Goal: Register for event/course

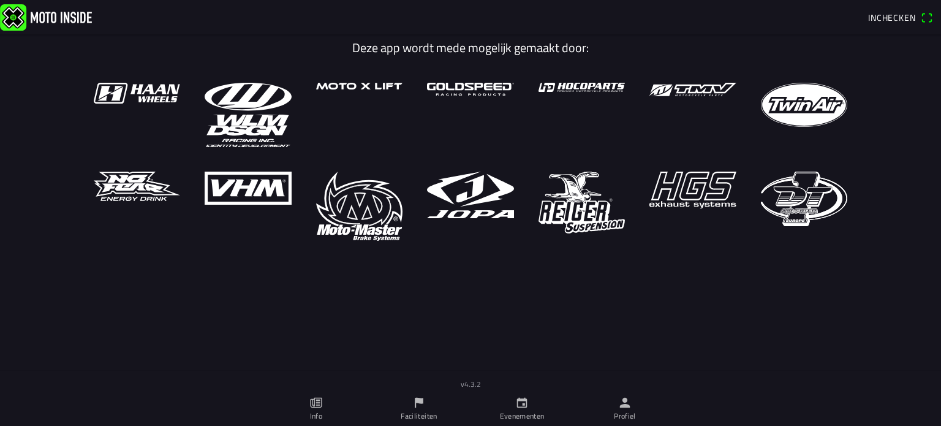
click at [911, 13] on span "Inchecken" at bounding box center [892, 17] width 48 height 13
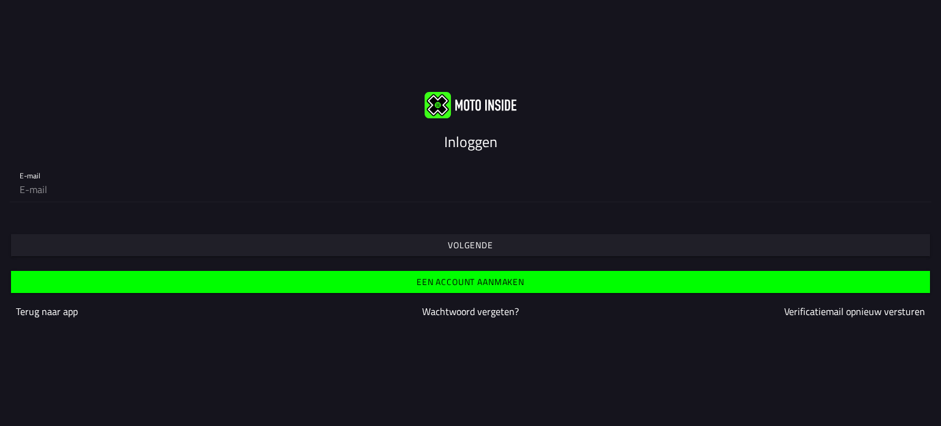
click at [388, 194] on input "email" at bounding box center [470, 189] width 901 height 24
type input "[EMAIL_ADDRESS][DOMAIN_NAME]"
click at [0, 0] on slot "Volgende" at bounding box center [0, 0] width 0 height 0
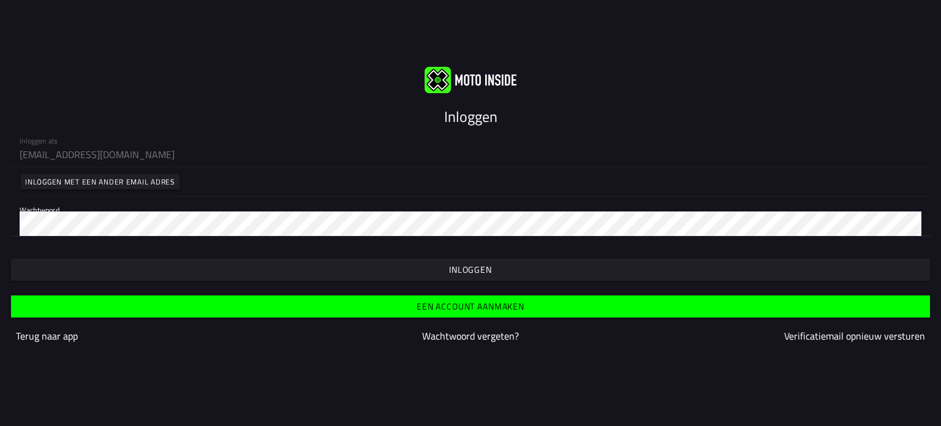
click at [526, 269] on span "button" at bounding box center [470, 269] width 900 height 22
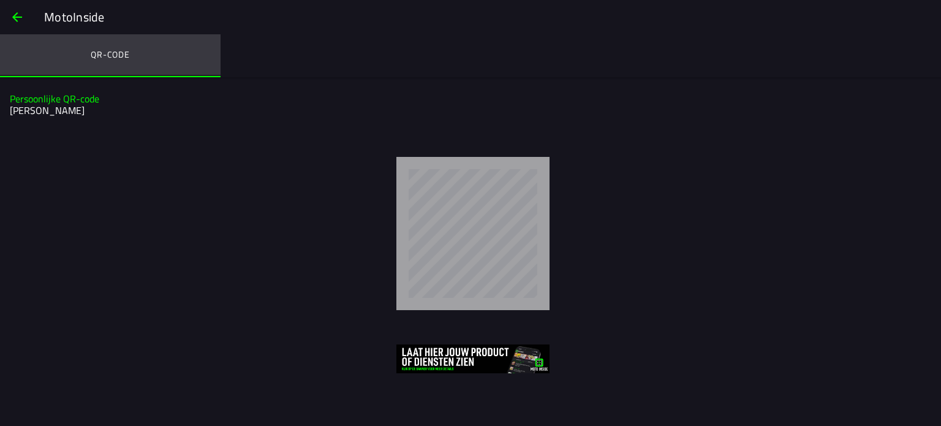
click at [108, 56] on ion-label "QR-code" at bounding box center [110, 54] width 39 height 13
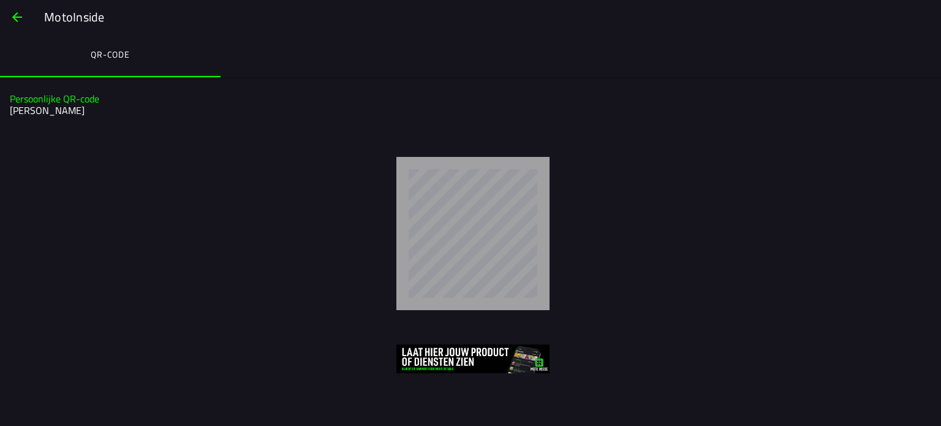
click at [64, 107] on h2 "[PERSON_NAME]" at bounding box center [469, 111] width 918 height 12
click at [16, 17] on span "button" at bounding box center [17, 16] width 15 height 29
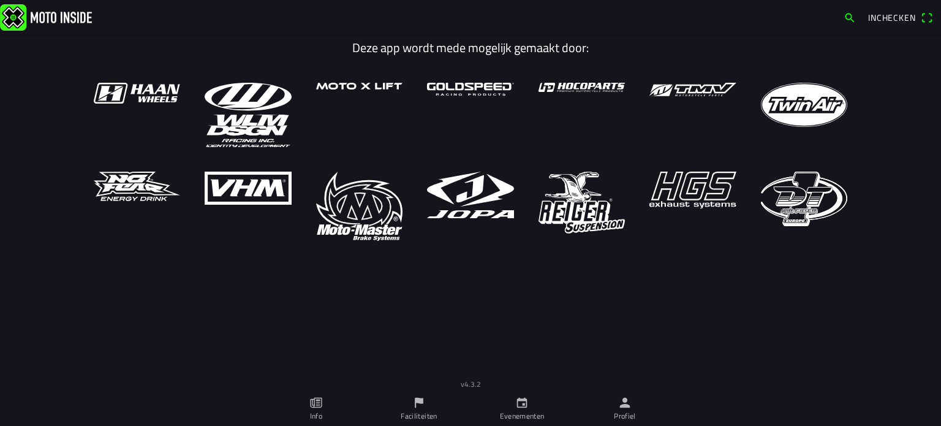
click at [521, 418] on ion-label "Evenementen" at bounding box center [522, 415] width 45 height 11
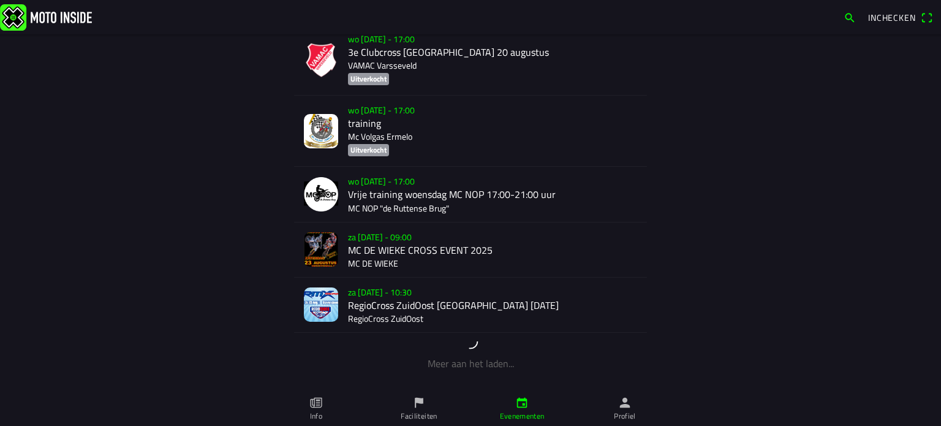
scroll to position [358, 0]
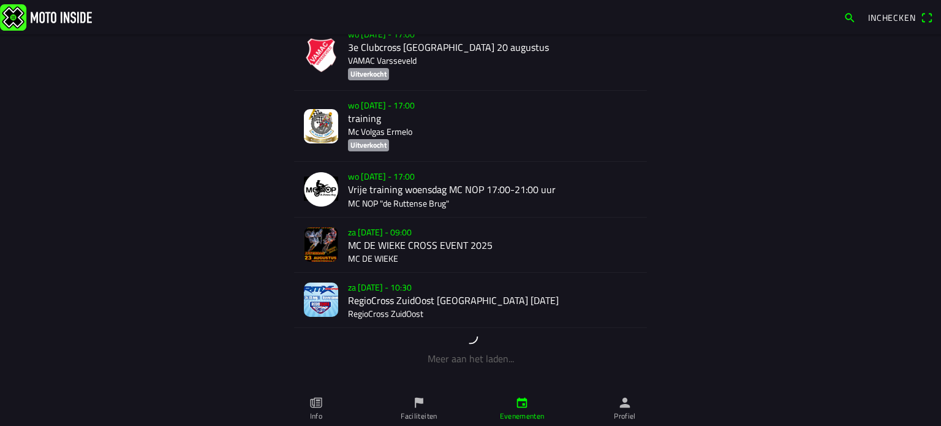
click at [497, 301] on div "za 23 aug. - 10:30 RegioCross ZuidOost Stevensbeek 23-08-25 RegioCross ZuidOost" at bounding box center [492, 300] width 289 height 55
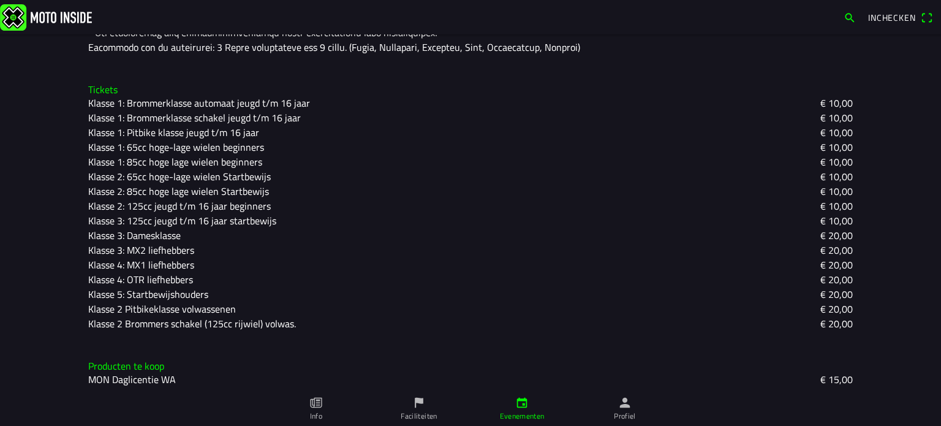
scroll to position [534, 0]
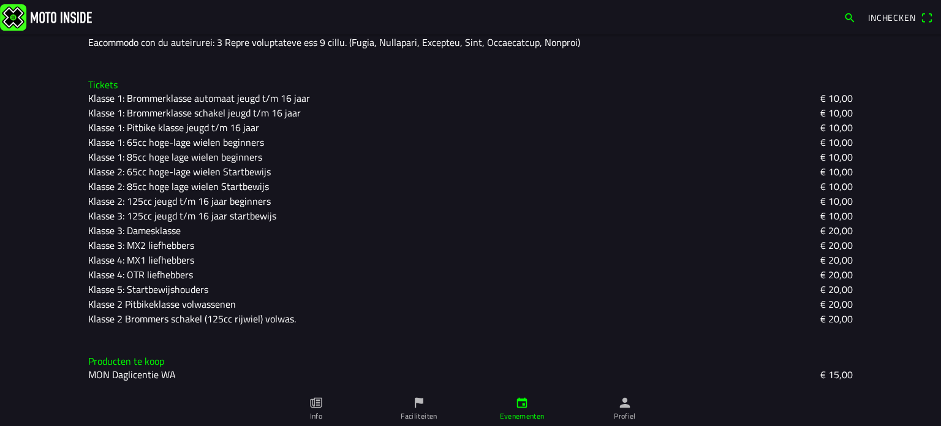
click at [165, 374] on span "MON Daglicentie WA" at bounding box center [132, 374] width 88 height 15
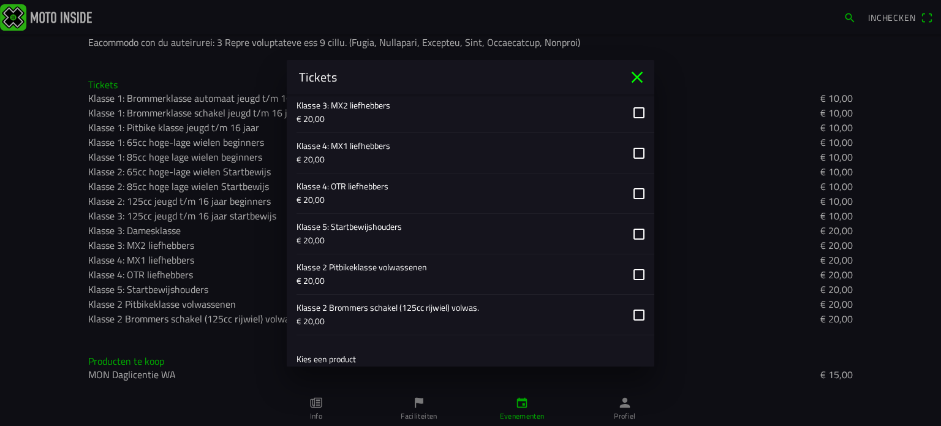
scroll to position [1022, 0]
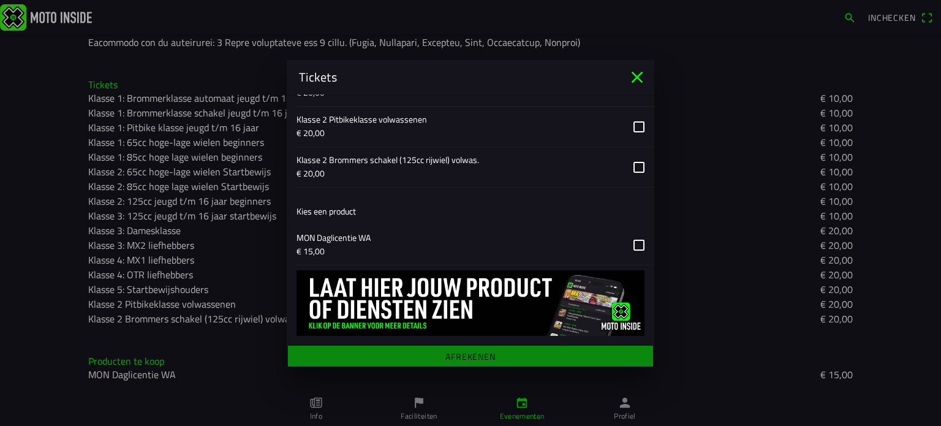
click at [380, 238] on button "button" at bounding box center [475, 245] width 358 height 40
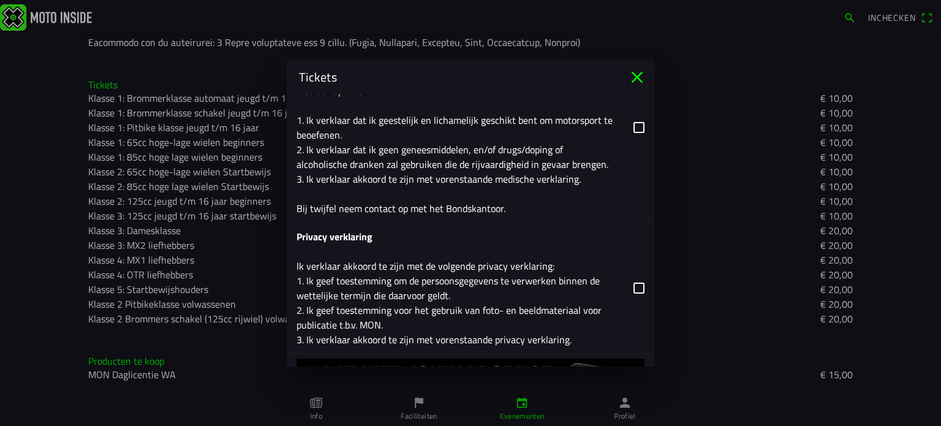
scroll to position [2083, 0]
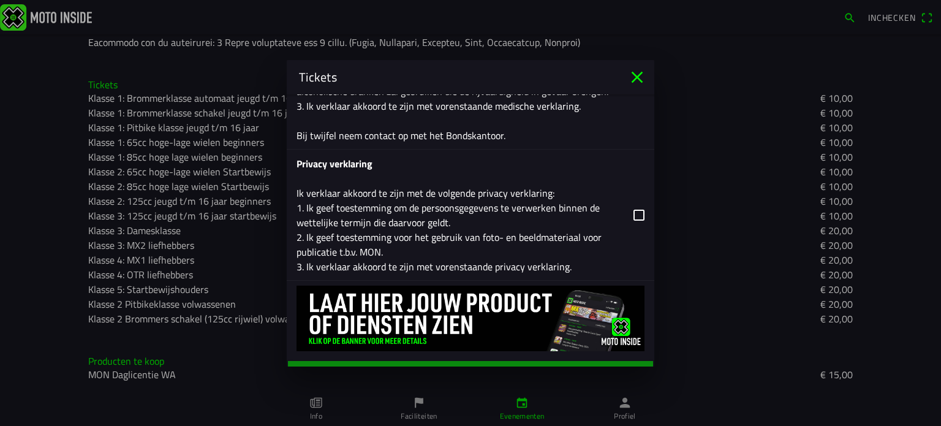
click at [639, 198] on button "button" at bounding box center [475, 214] width 358 height 130
click at [534, 354] on main "Registratieformulier Voornaam wesley Achternaam welgraven E-mail welgravenwesle…" at bounding box center [470, 230] width 367 height 272
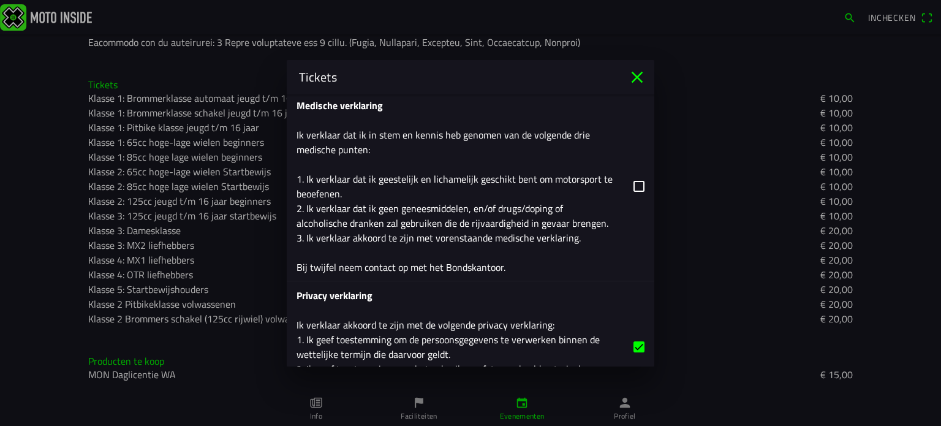
scroll to position [1950, 0]
click at [636, 168] on button "button" at bounding box center [475, 186] width 358 height 189
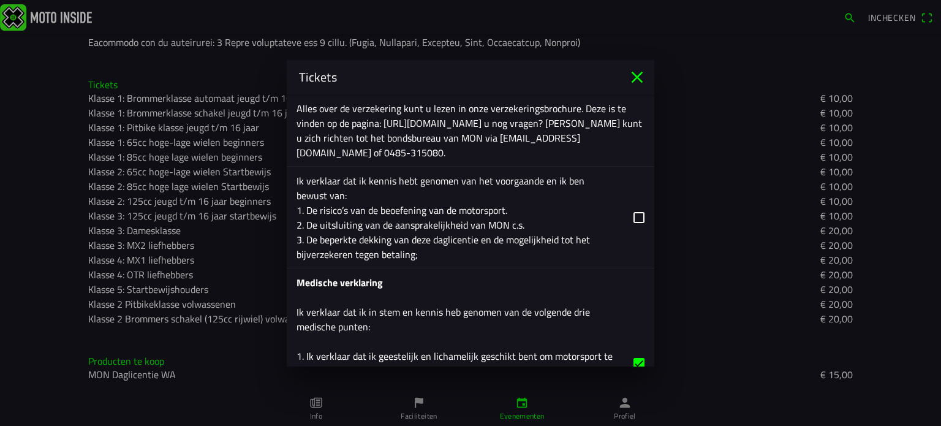
click at [641, 199] on button "button" at bounding box center [475, 217] width 358 height 101
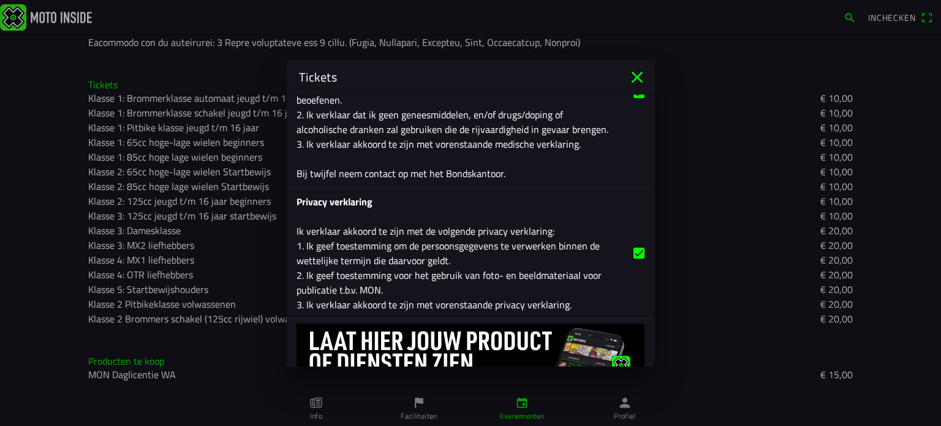
scroll to position [2083, 0]
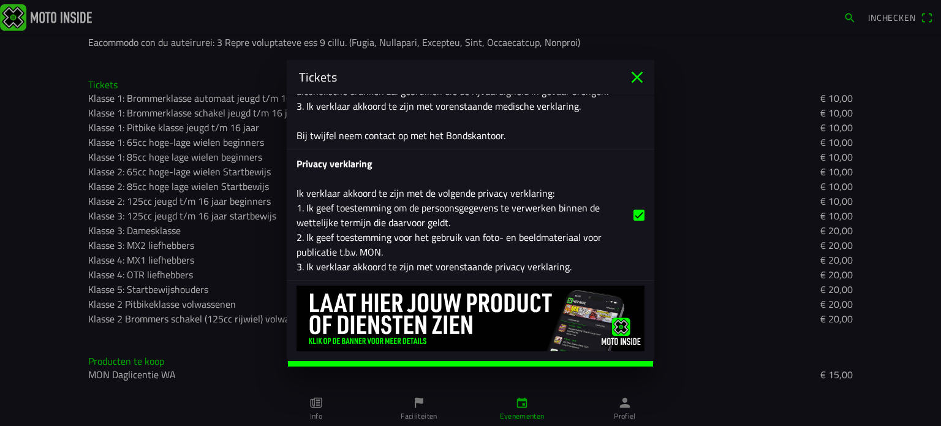
click at [517, 360] on span "Afrekenen" at bounding box center [470, 371] width 346 height 22
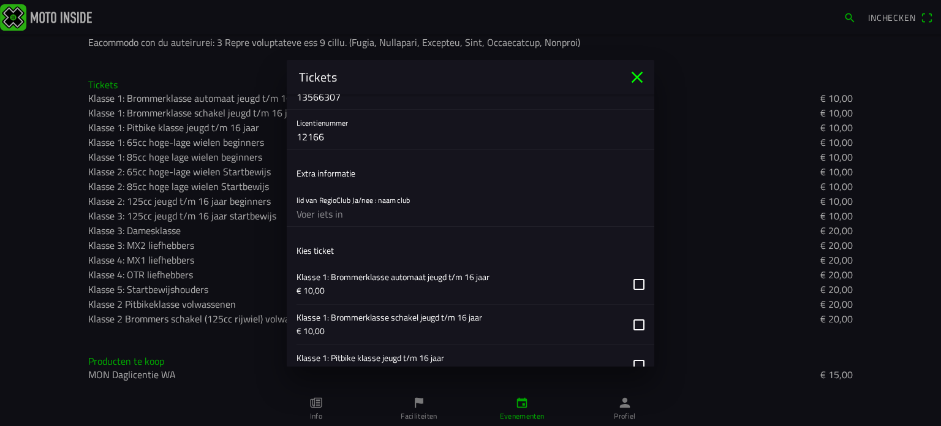
scroll to position [309, 0]
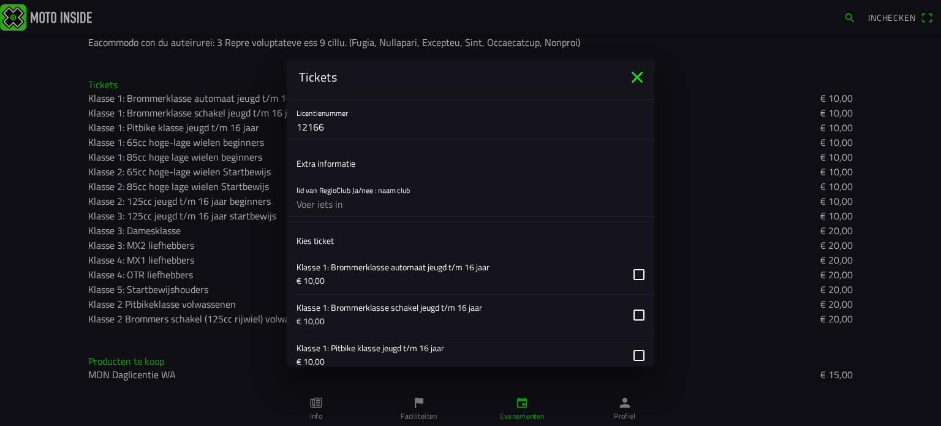
click at [402, 207] on input "text" at bounding box center [470, 204] width 348 height 24
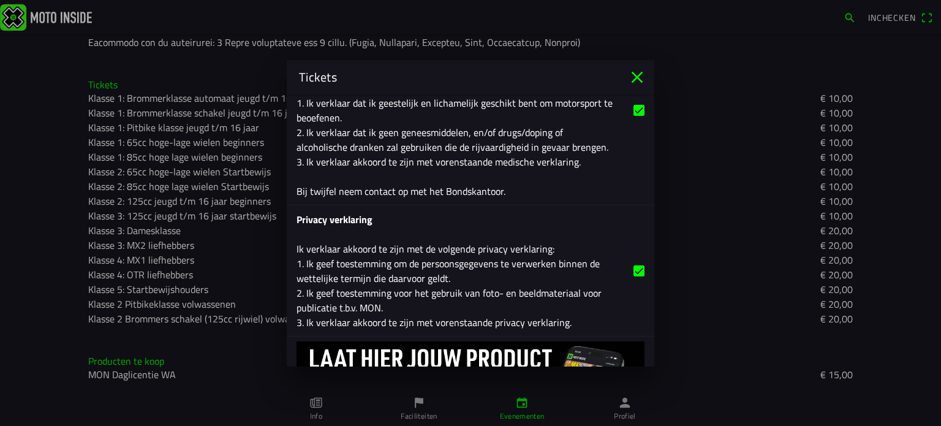
scroll to position [2106, 0]
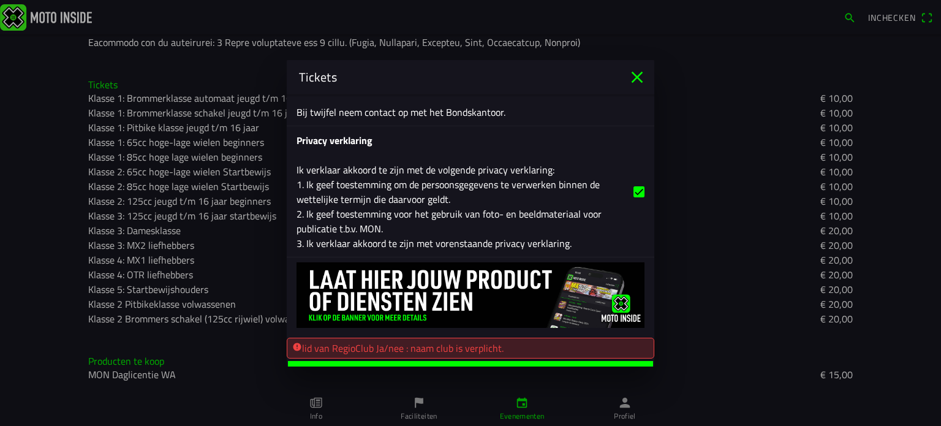
type input "stevensbeek"
click at [492, 367] on ion-label "Afrekenen" at bounding box center [470, 371] width 50 height 9
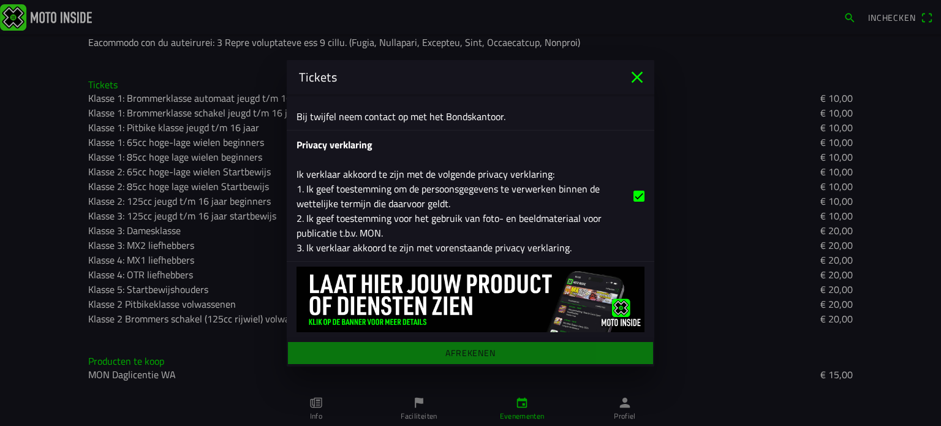
scroll to position [2083, 0]
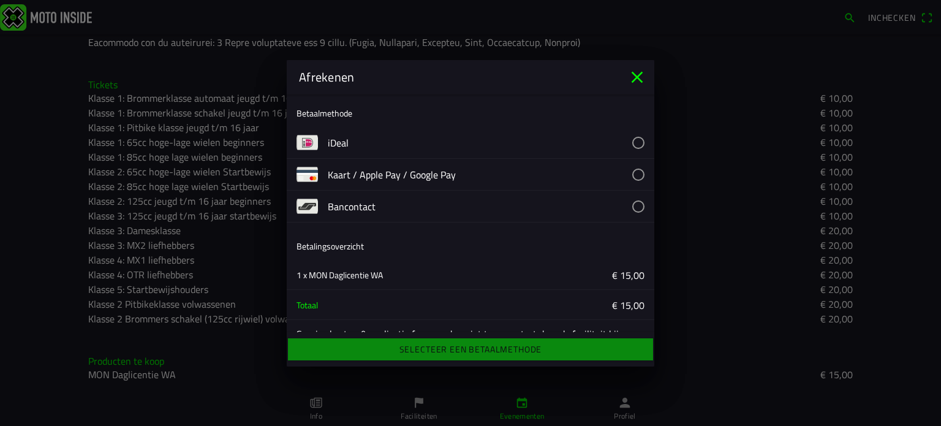
click at [514, 143] on button "button" at bounding box center [491, 142] width 326 height 31
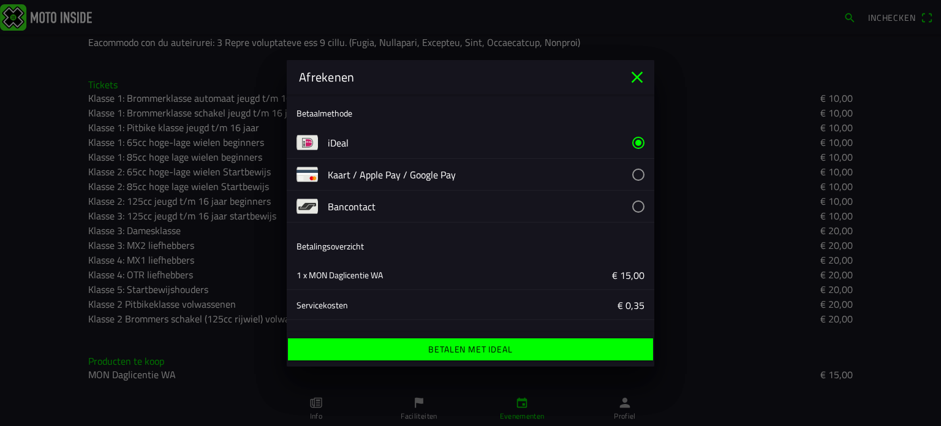
click at [574, 358] on span "Betalen met iDeal" at bounding box center [470, 349] width 346 height 22
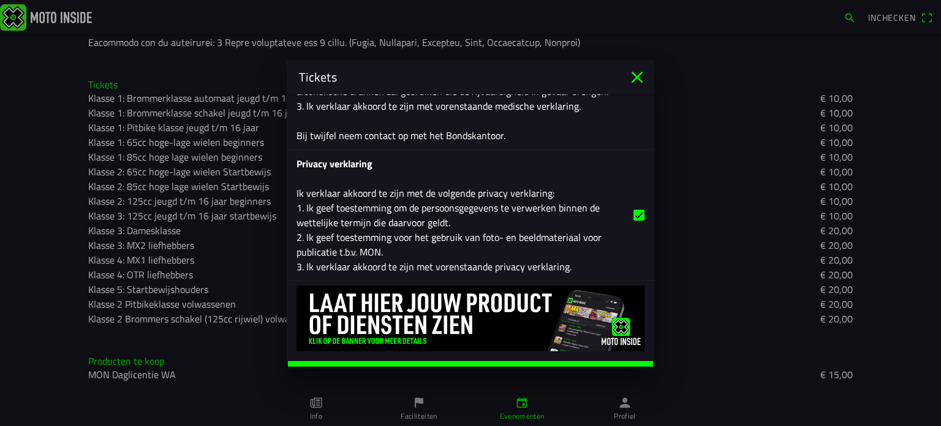
click at [548, 360] on span "Afrekenen" at bounding box center [470, 371] width 346 height 22
